Goal: Navigation & Orientation: Find specific page/section

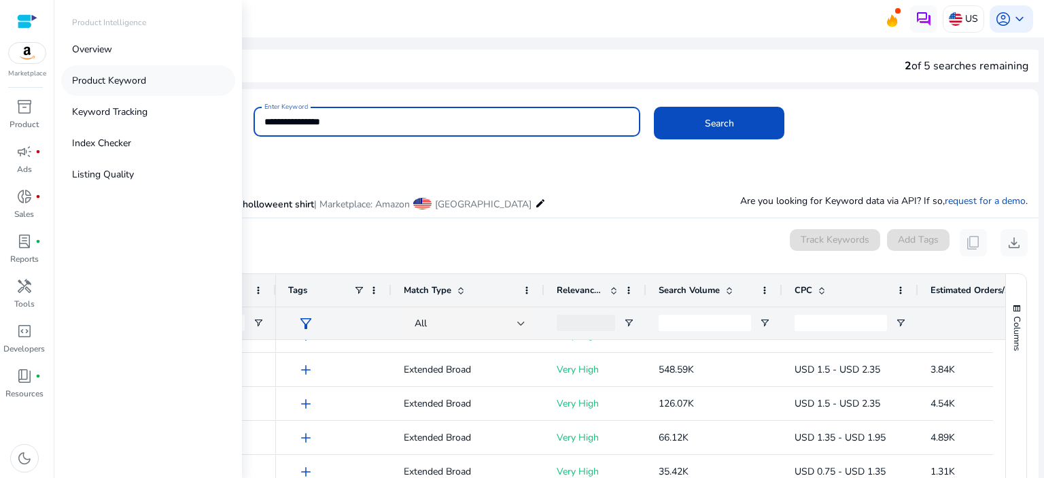
click at [125, 80] on p "Product Keyword" at bounding box center [109, 80] width 74 height 14
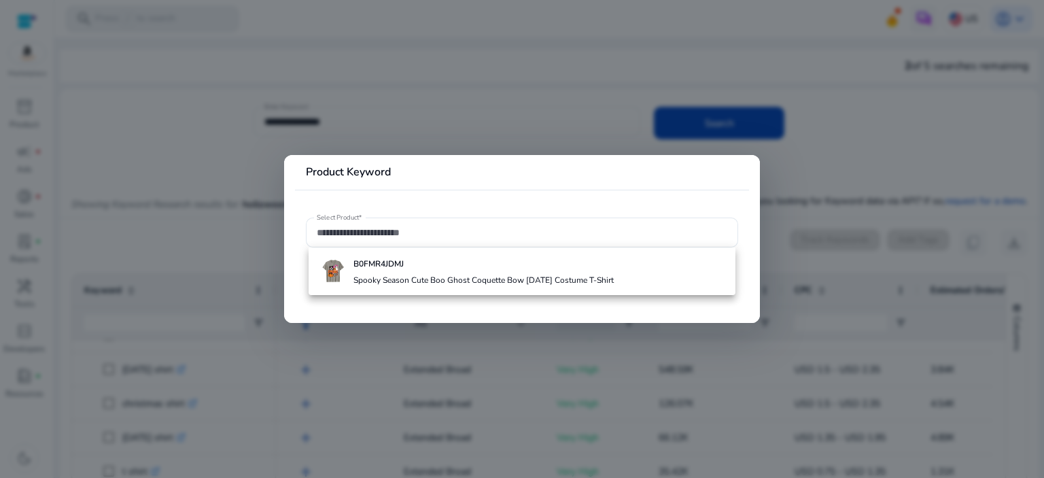
click at [231, 160] on div at bounding box center [522, 239] width 1044 height 478
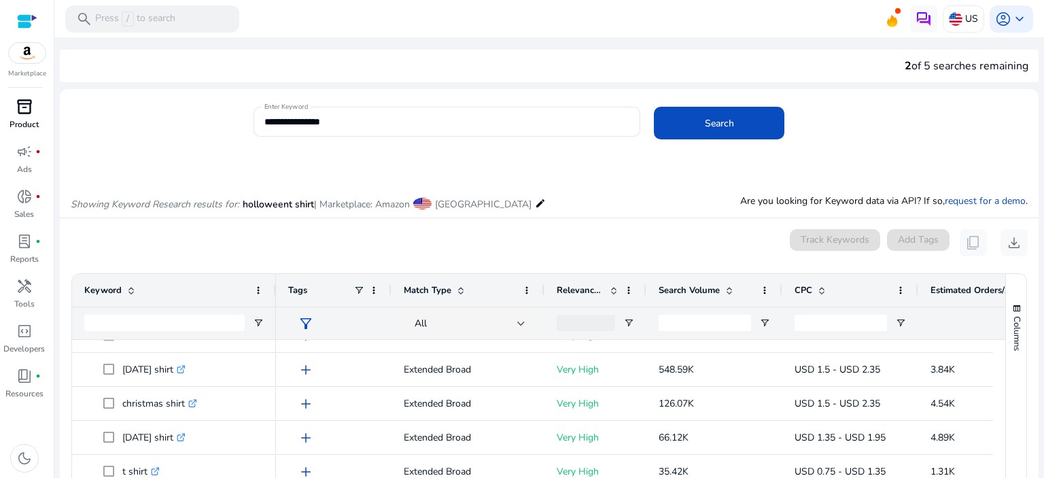
click at [24, 118] on p "Product" at bounding box center [24, 124] width 29 height 12
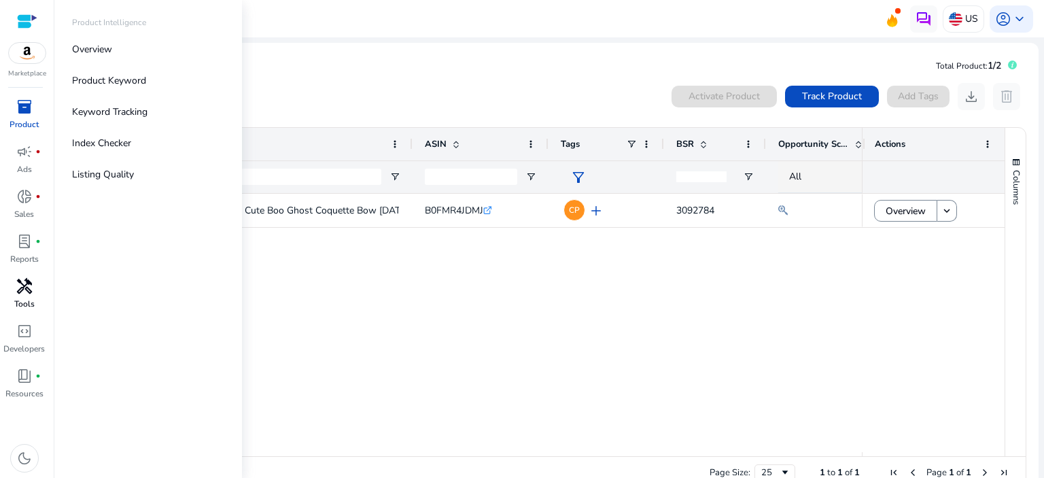
click at [29, 290] on span "handyman" at bounding box center [24, 286] width 16 height 16
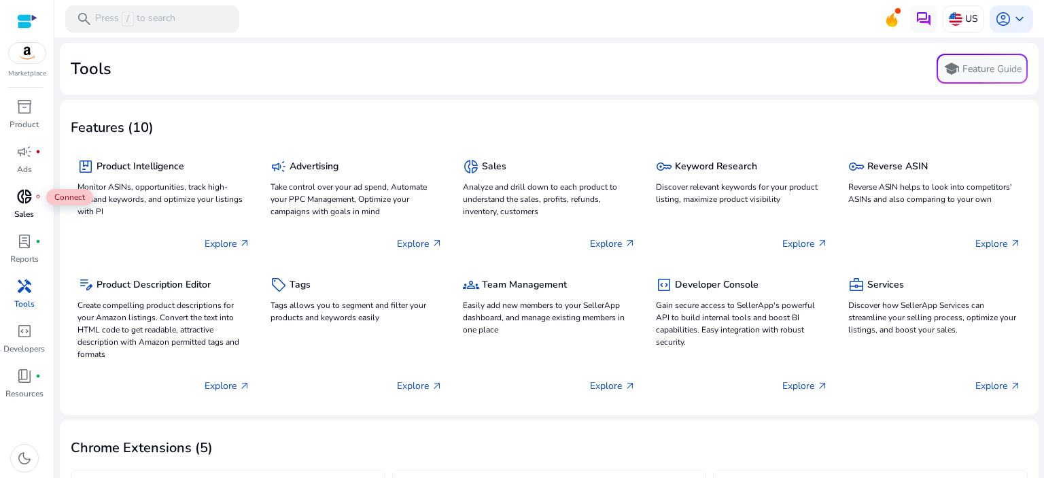
click at [19, 201] on span "donut_small" at bounding box center [24, 196] width 16 height 16
